Goal: Task Accomplishment & Management: Use online tool/utility

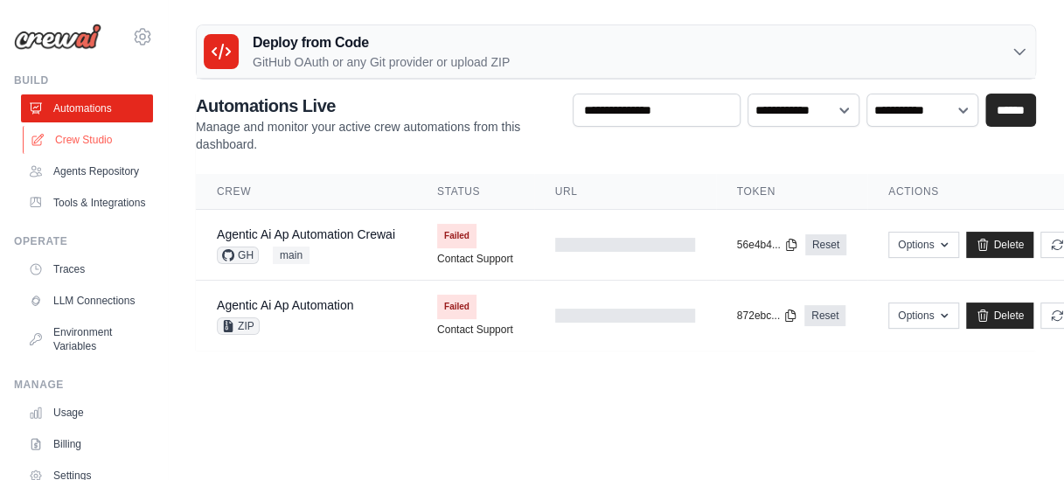
click at [87, 149] on link "Crew Studio" at bounding box center [89, 140] width 132 height 28
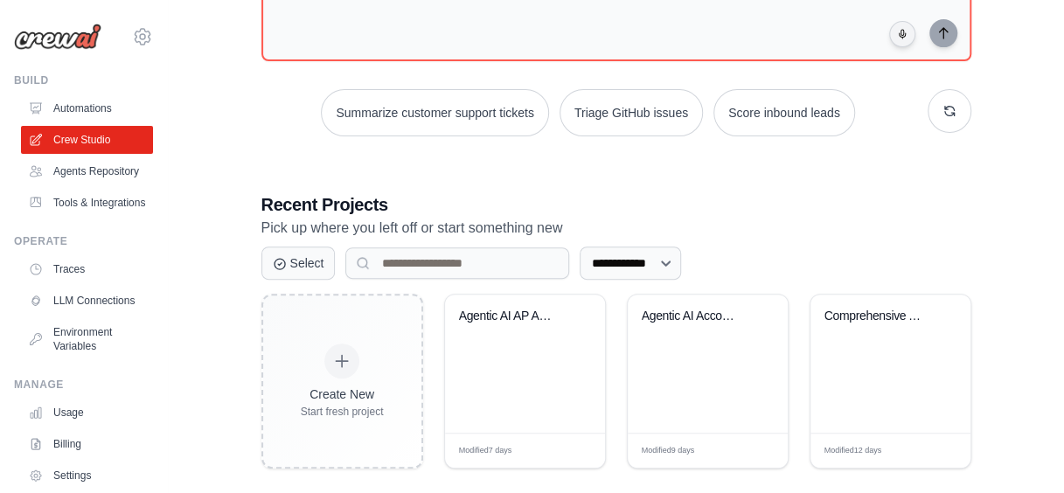
scroll to position [196, 0]
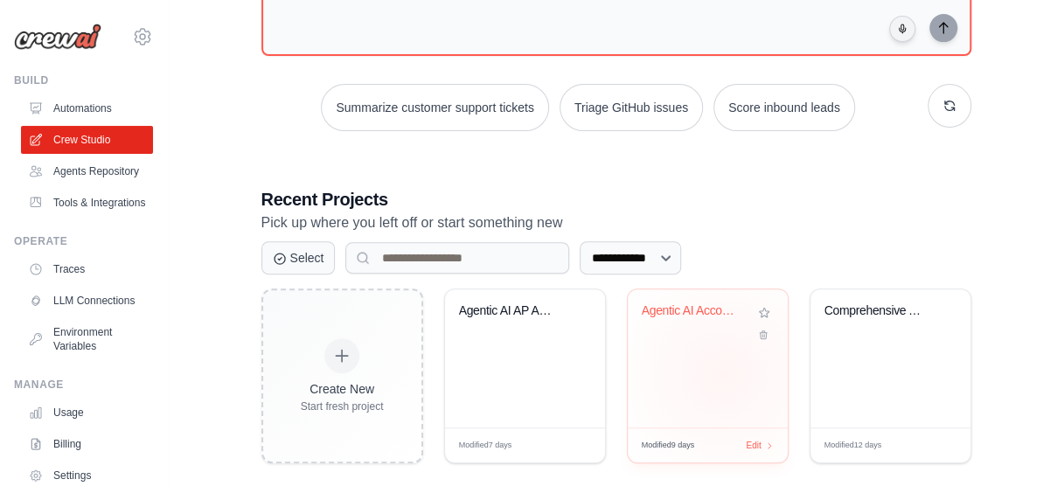
click at [723, 373] on div "Agentic AI Accounts Payable Automat..." at bounding box center [708, 359] width 160 height 138
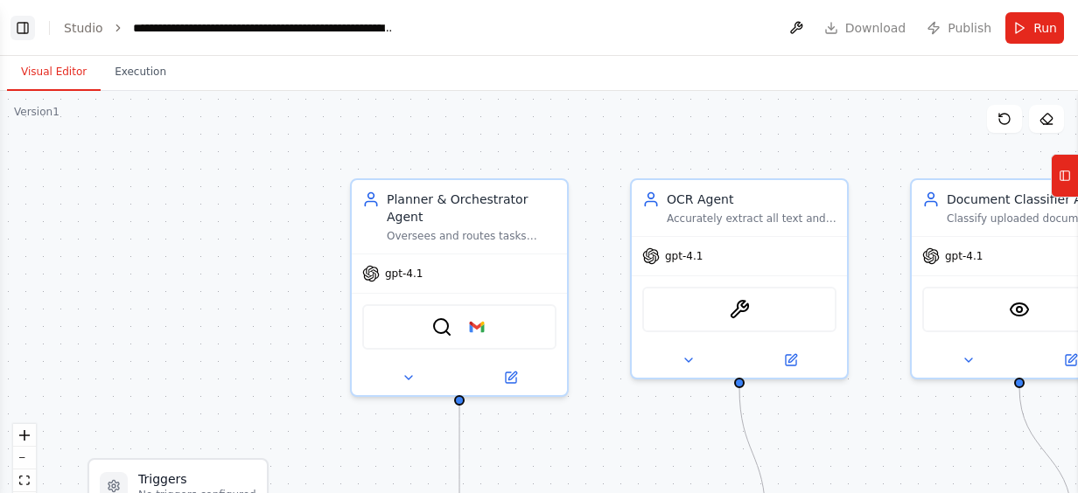
click at [27, 26] on button "Toggle Left Sidebar" at bounding box center [22, 28] width 24 height 24
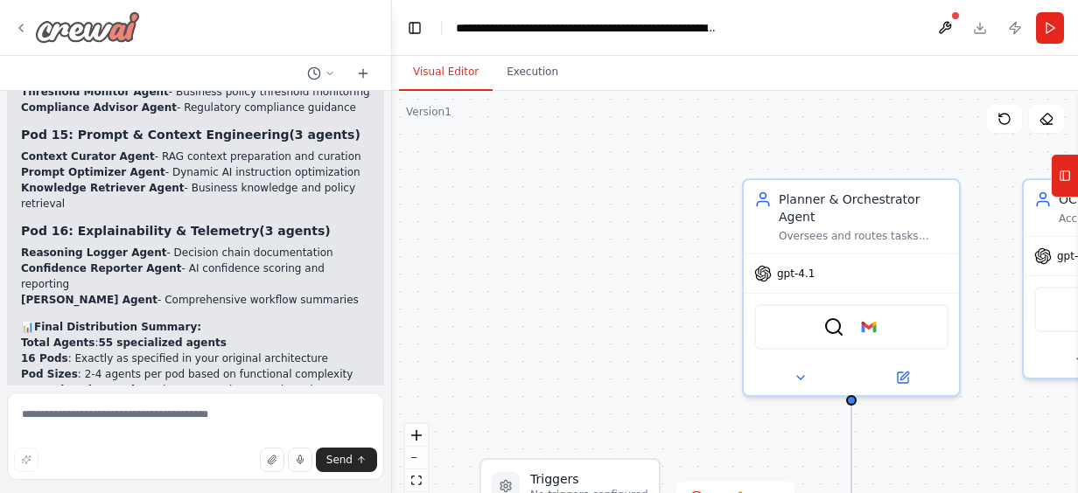
scroll to position [19979, 0]
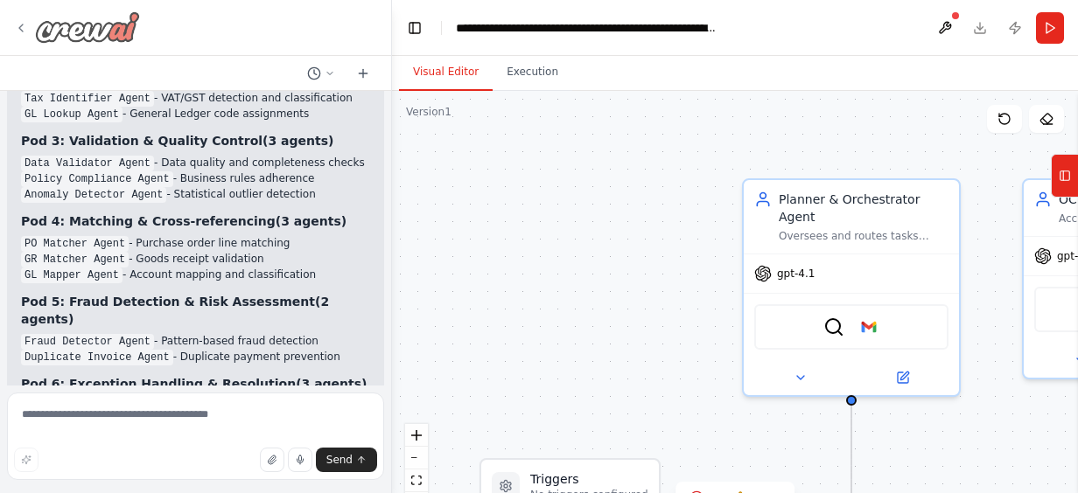
click at [27, 26] on icon at bounding box center [21, 28] width 14 height 14
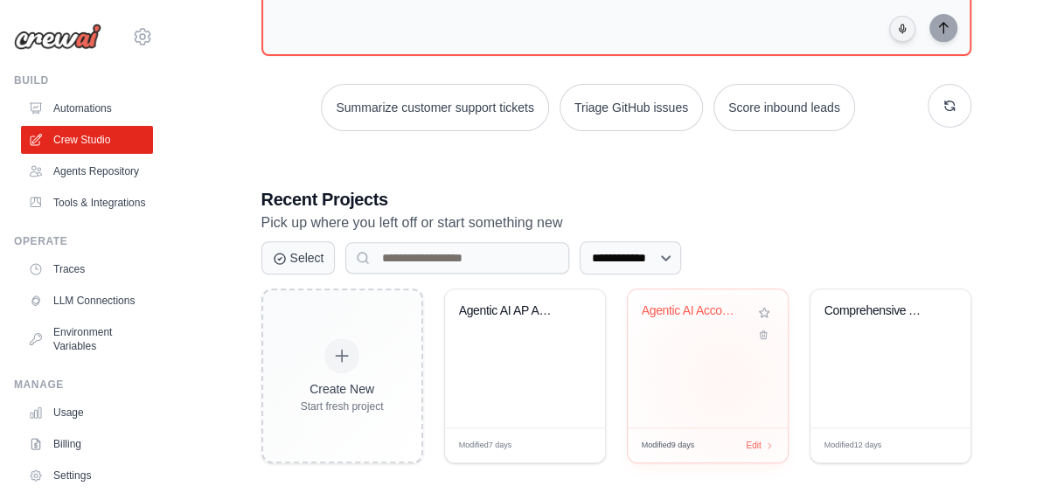
click at [726, 376] on div "Agentic AI Accounts Payable Automat..." at bounding box center [708, 359] width 160 height 138
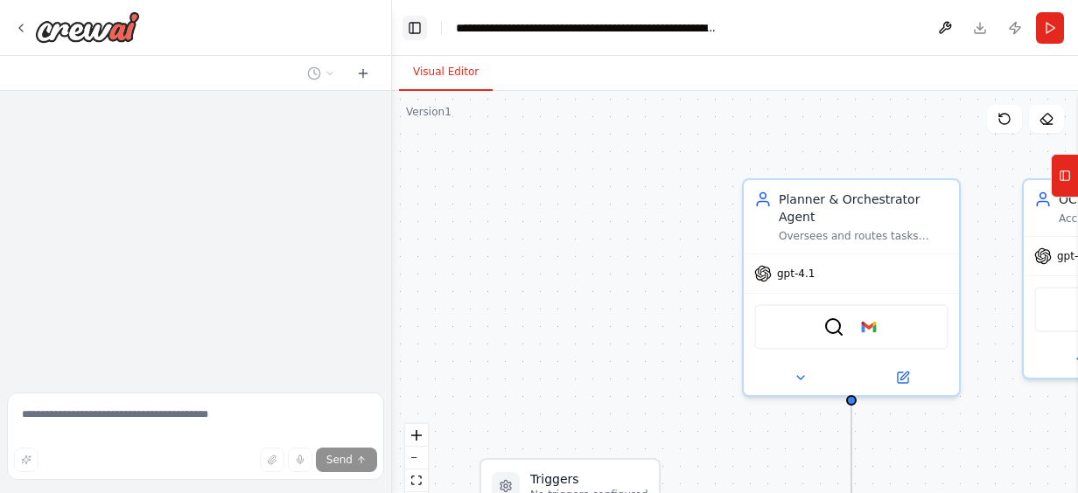
click at [409, 26] on button "Toggle Left Sidebar" at bounding box center [414, 28] width 24 height 24
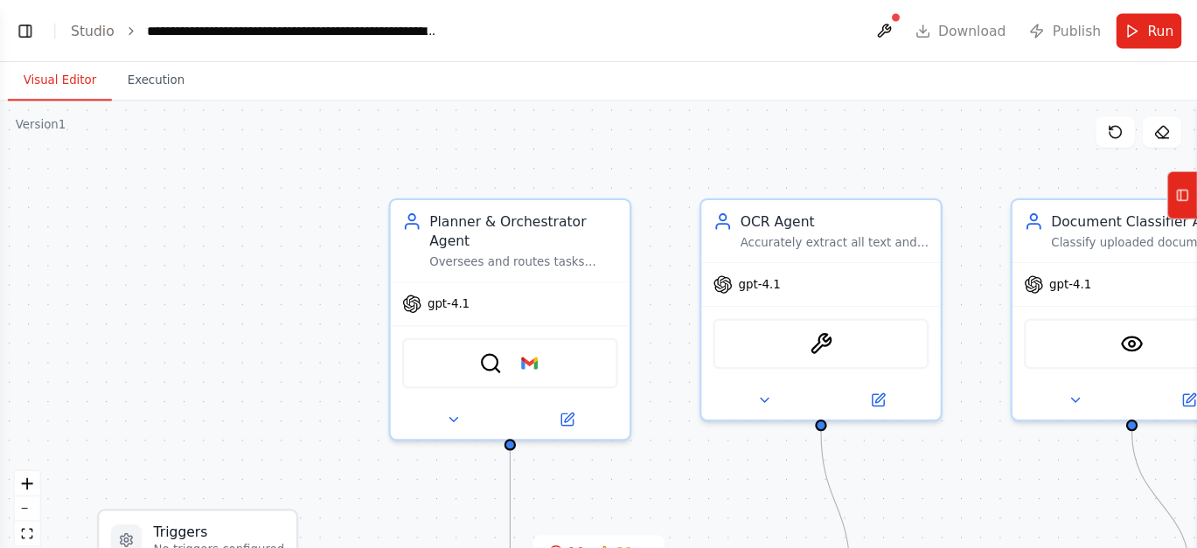
scroll to position [19979, 0]
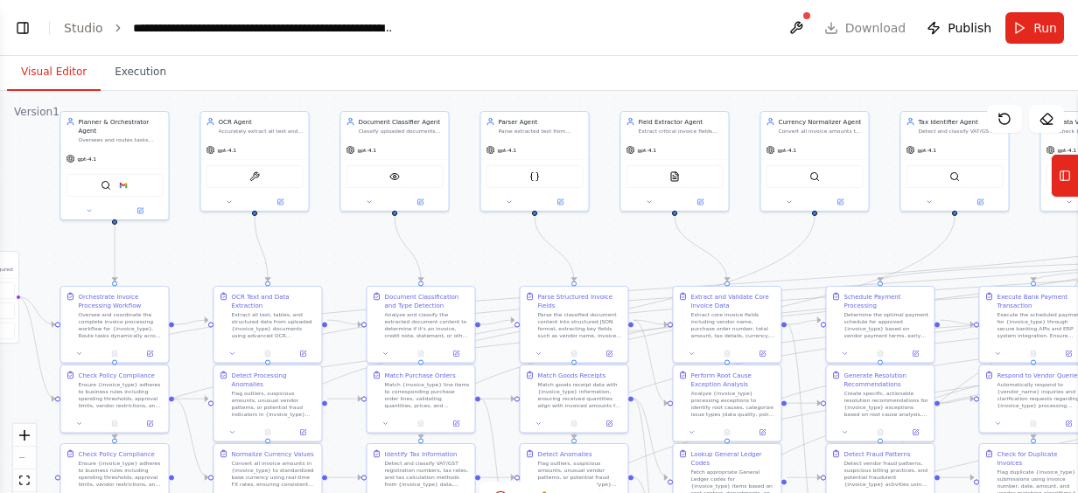
drag, startPoint x: 689, startPoint y: 314, endPoint x: 182, endPoint y: 266, distance: 509.6
click at [182, 266] on div ".deletable-edge-delete-btn { width: 20px; height: 20px; border: 0px solid #ffff…" at bounding box center [539, 309] width 1078 height 437
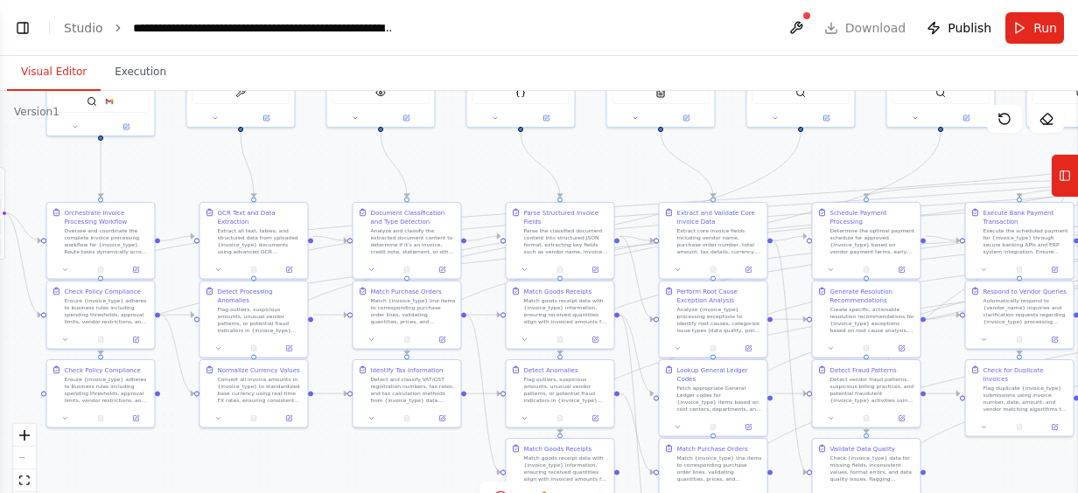
drag, startPoint x: 182, startPoint y: 266, endPoint x: 166, endPoint y: 182, distance: 85.4
click at [166, 182] on div ".deletable-edge-delete-btn { width: 20px; height: 20px; border: 0px solid #ffff…" at bounding box center [539, 309] width 1078 height 437
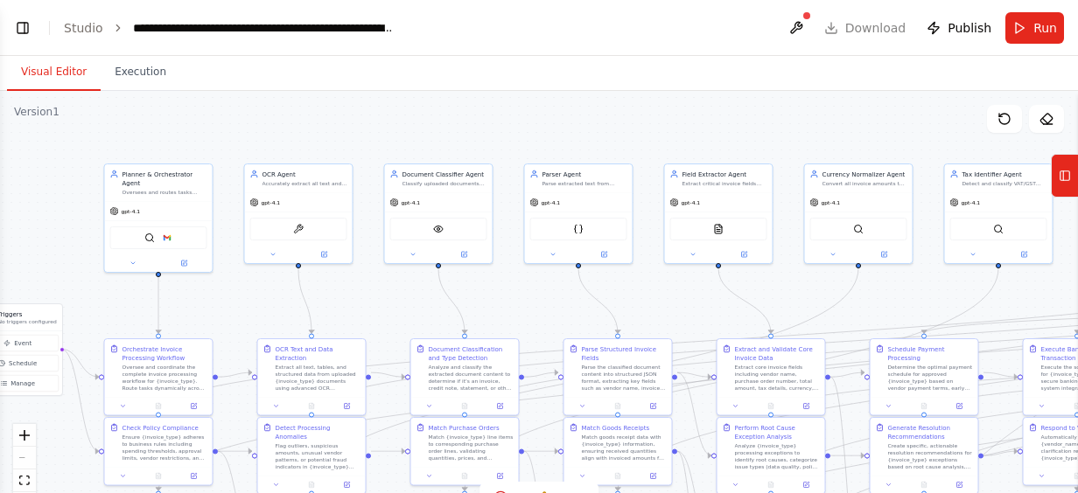
drag, startPoint x: 457, startPoint y: 184, endPoint x: 516, endPoint y: 321, distance: 149.6
click at [516, 321] on div ".deletable-edge-delete-btn { width: 20px; height: 20px; border: 0px solid #ffff…" at bounding box center [539, 309] width 1078 height 437
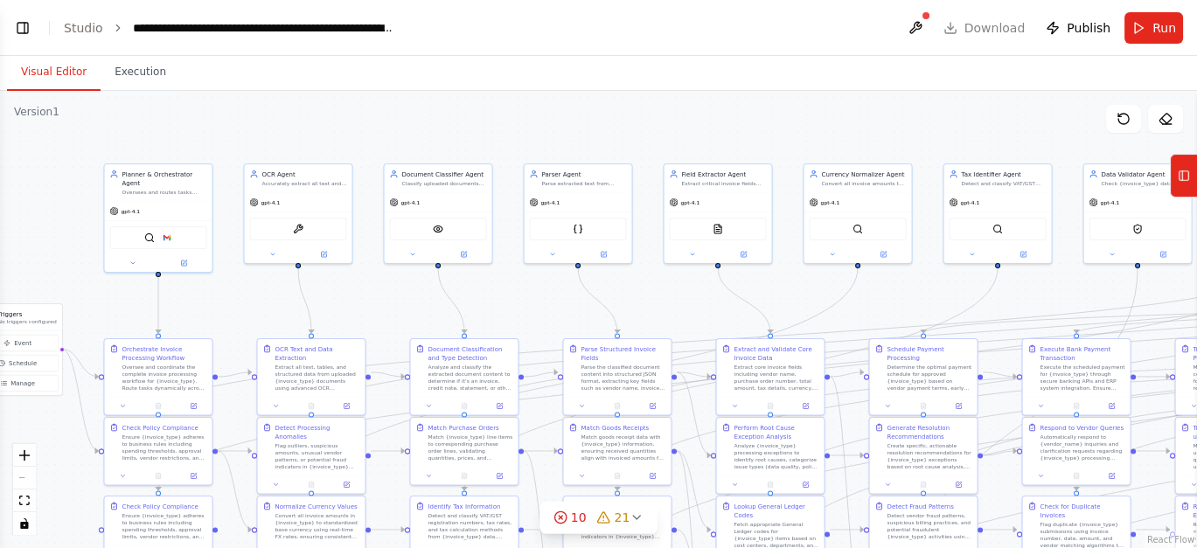
scroll to position [19964, 0]
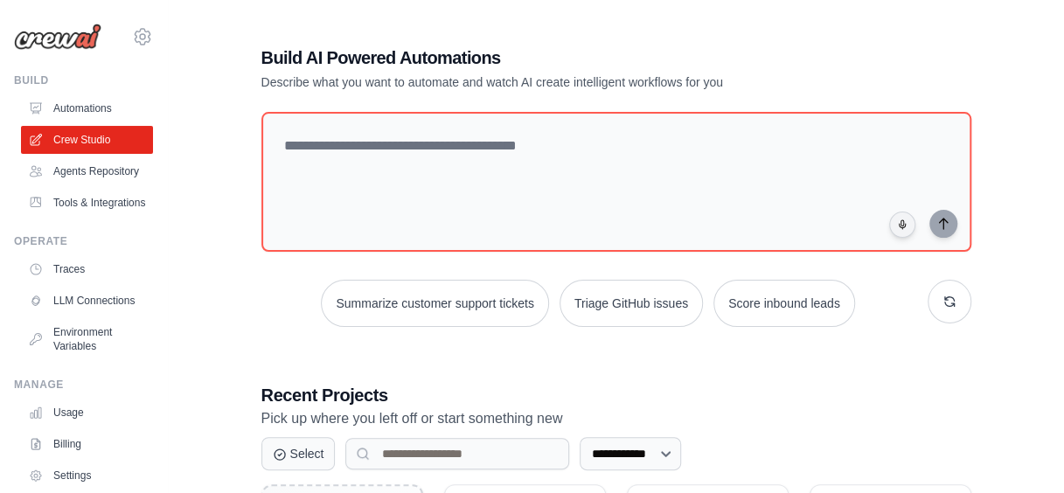
scroll to position [210, 0]
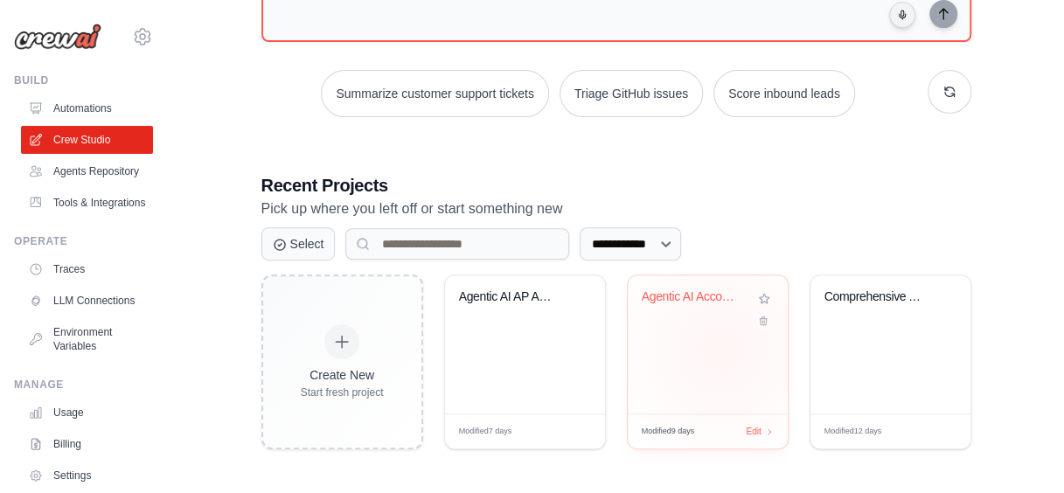
click at [721, 347] on div "Agentic AI Accounts Payable Automat..." at bounding box center [708, 345] width 160 height 138
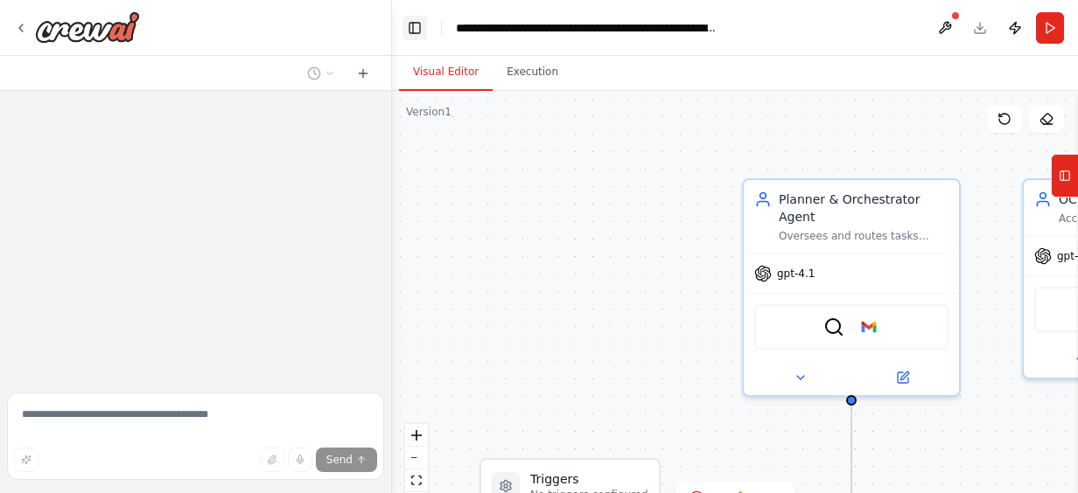
click at [418, 19] on button "Toggle Left Sidebar" at bounding box center [414, 28] width 24 height 24
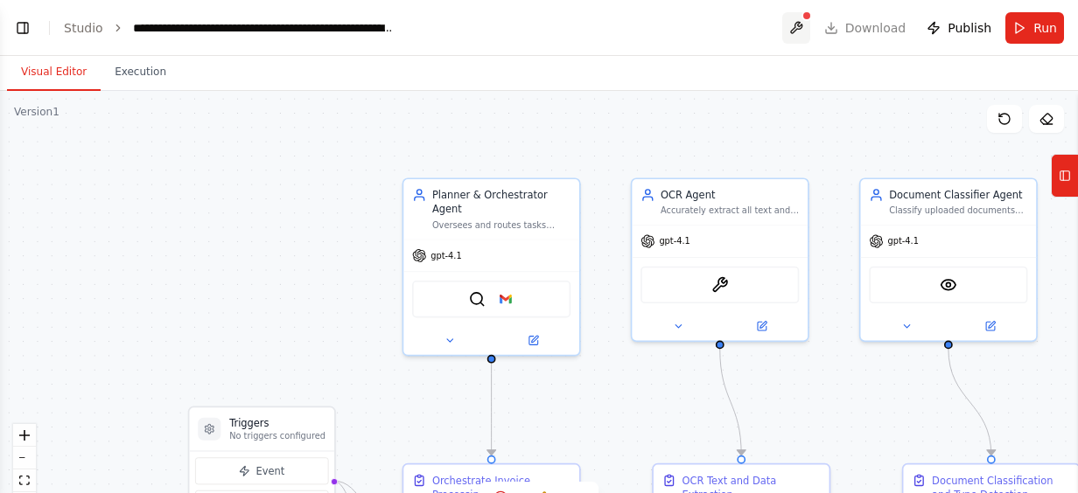
click at [810, 31] on button at bounding box center [796, 27] width 28 height 31
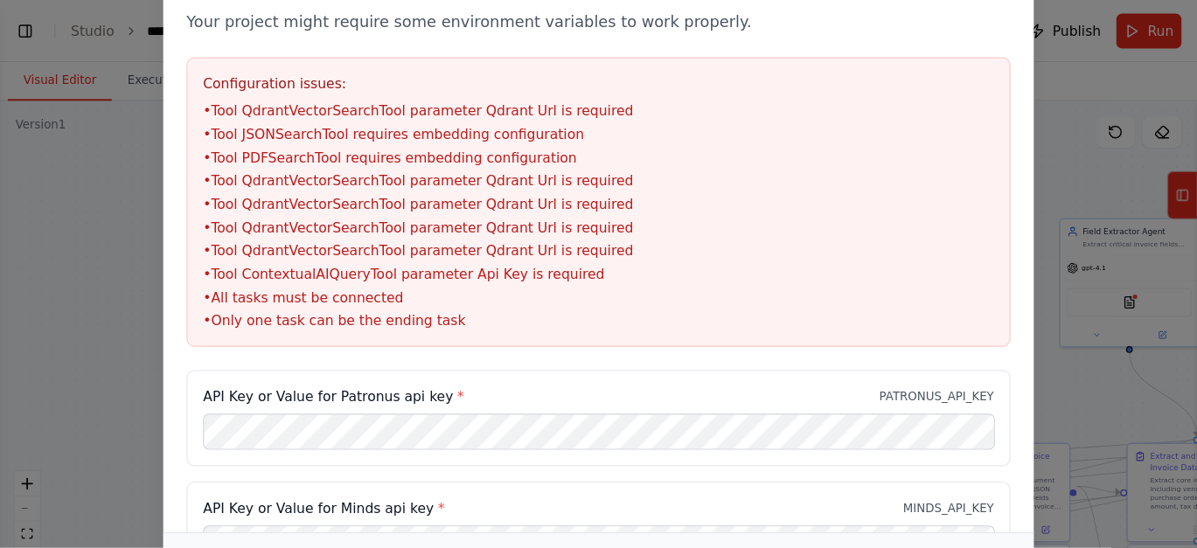
scroll to position [19964, 0]
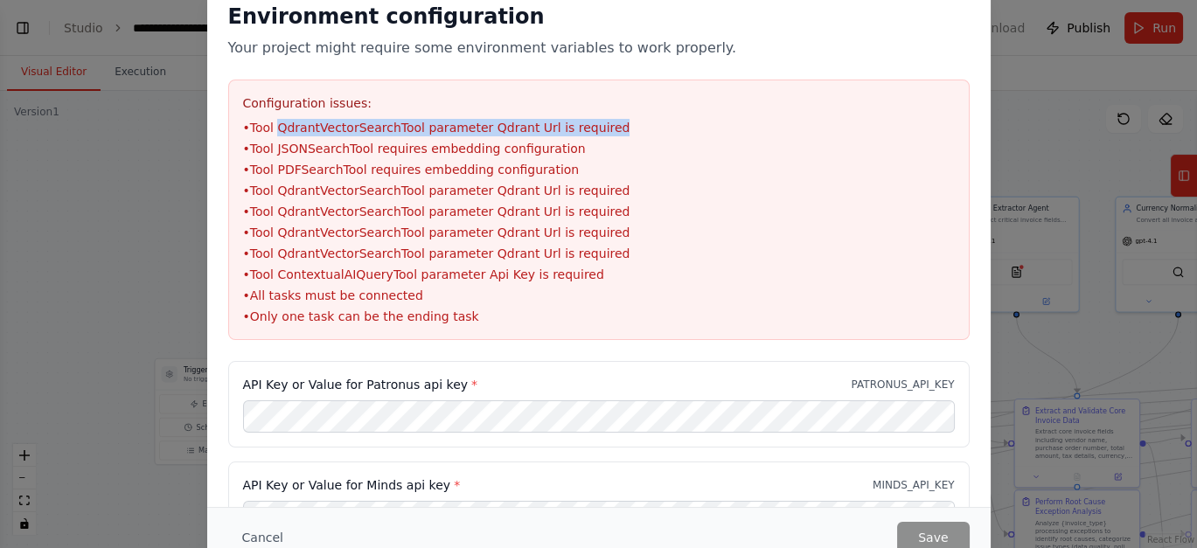
drag, startPoint x: 280, startPoint y: 128, endPoint x: 599, endPoint y: 128, distance: 319.2
click at [599, 128] on li "• Tool QdrantVectorSearchTool parameter Qdrant Url is required" at bounding box center [599, 127] width 712 height 17
drag, startPoint x: 599, startPoint y: 128, endPoint x: 657, endPoint y: 164, distance: 68.0
click at [657, 164] on li "• Tool PDFSearchTool requires embedding configuration" at bounding box center [599, 169] width 712 height 17
click at [129, 229] on div "Environment configuration Your project might require some environment variables…" at bounding box center [598, 274] width 1197 height 548
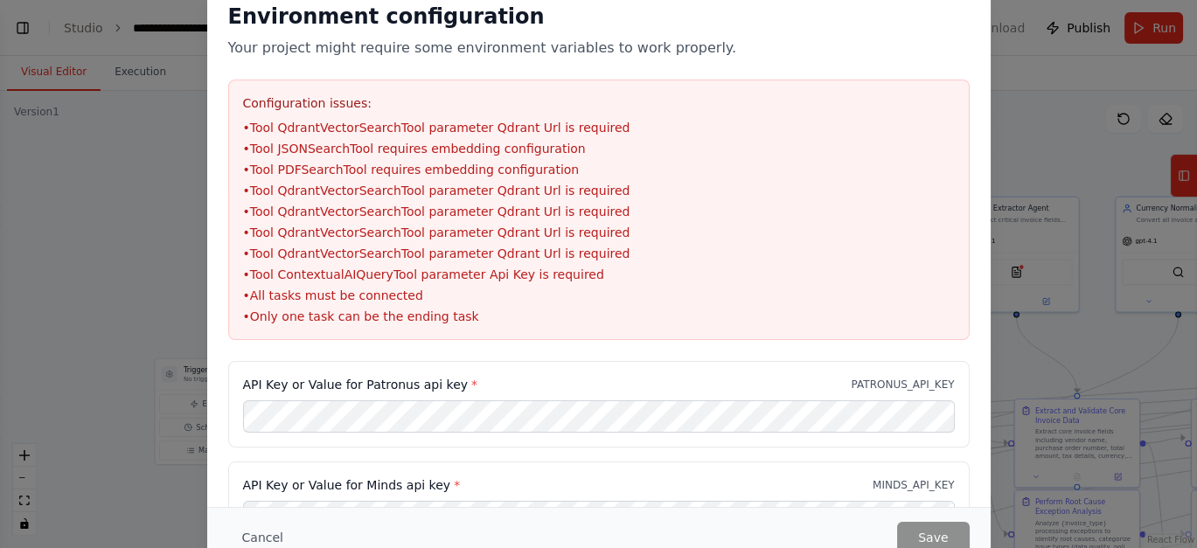
click at [1050, 106] on div "Environment configuration Your project might require some environment variables…" at bounding box center [598, 274] width 1197 height 548
click at [249, 492] on button "Cancel" at bounding box center [262, 537] width 69 height 31
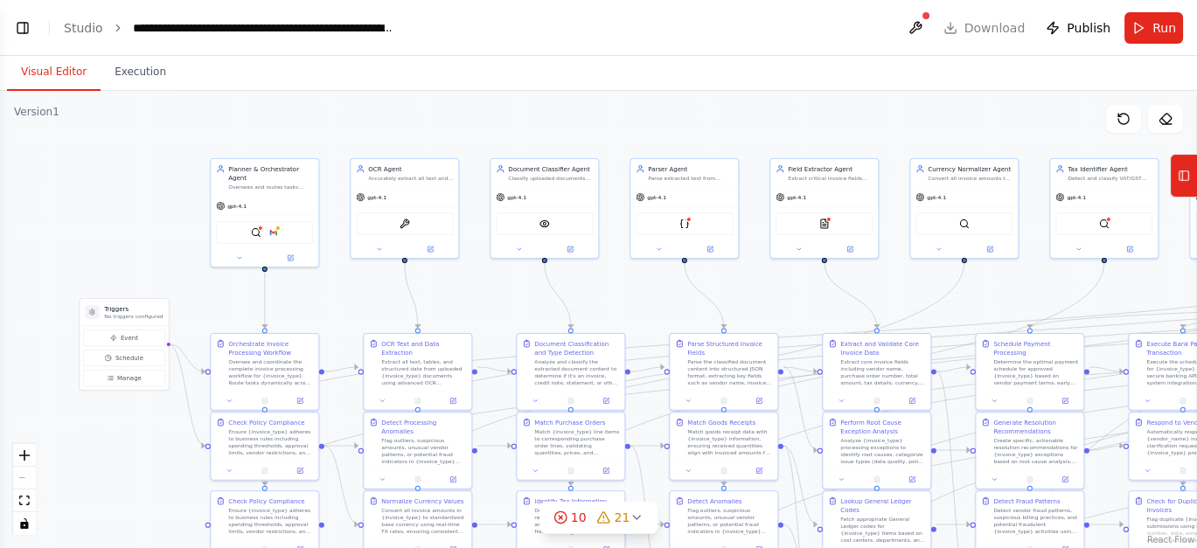
drag, startPoint x: 467, startPoint y: 122, endPoint x: 302, endPoint y: 29, distance: 189.5
click at [302, 29] on main "**********" at bounding box center [598, 274] width 1197 height 548
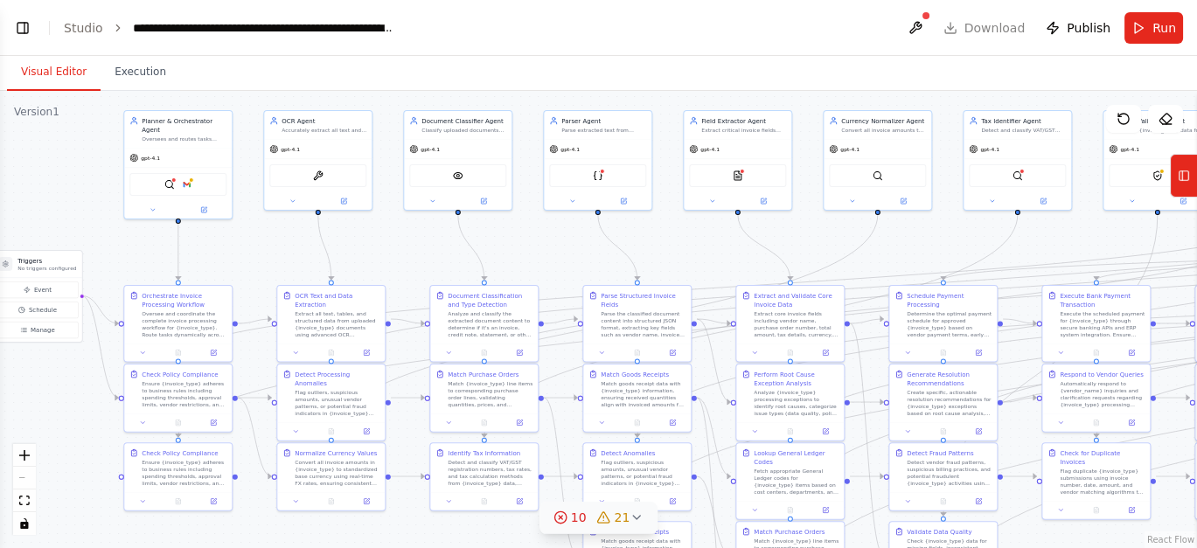
click at [618, 492] on span "21" at bounding box center [623, 517] width 16 height 17
